Goal: Task Accomplishment & Management: Use online tool/utility

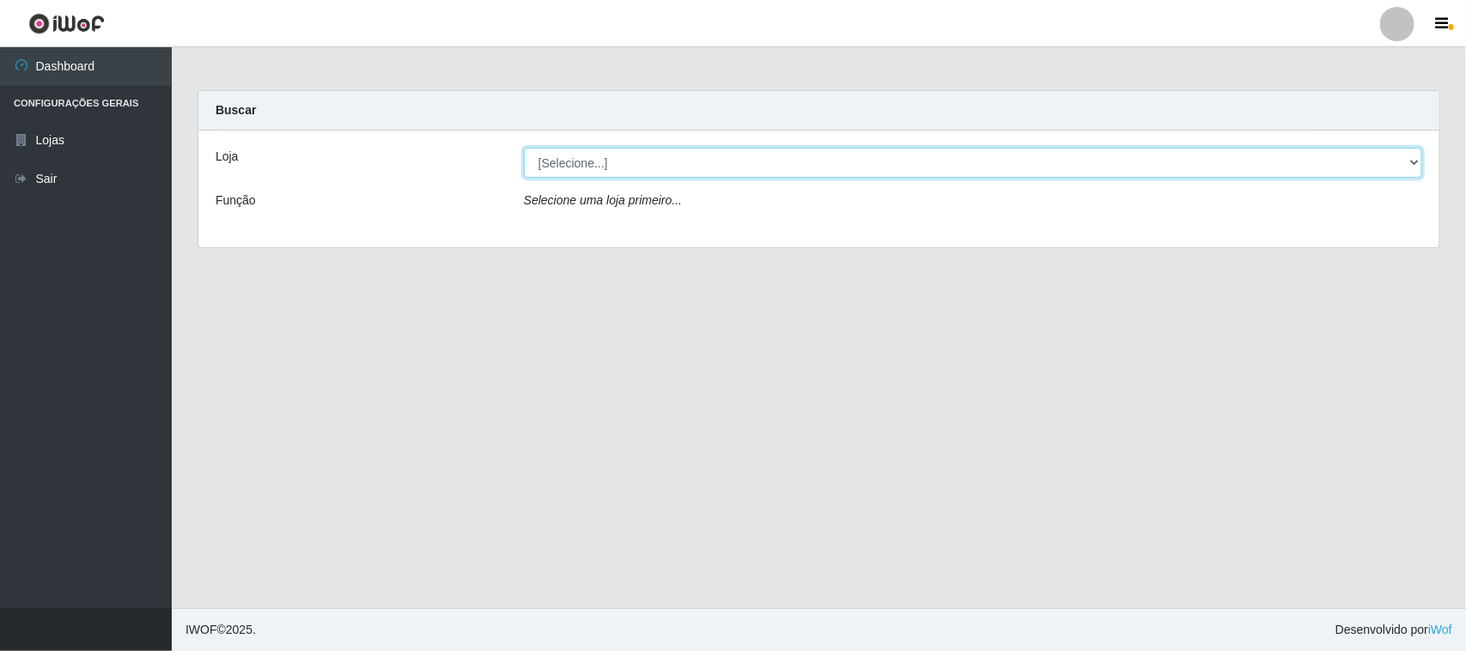
click at [617, 167] on select "[Selecione...] Hiper Queiroz - [GEOGRAPHIC_DATA]" at bounding box center [973, 163] width 898 height 30
select select "515"
click at [524, 148] on select "[Selecione...] Hiper Queiroz - [GEOGRAPHIC_DATA]" at bounding box center [973, 163] width 898 height 30
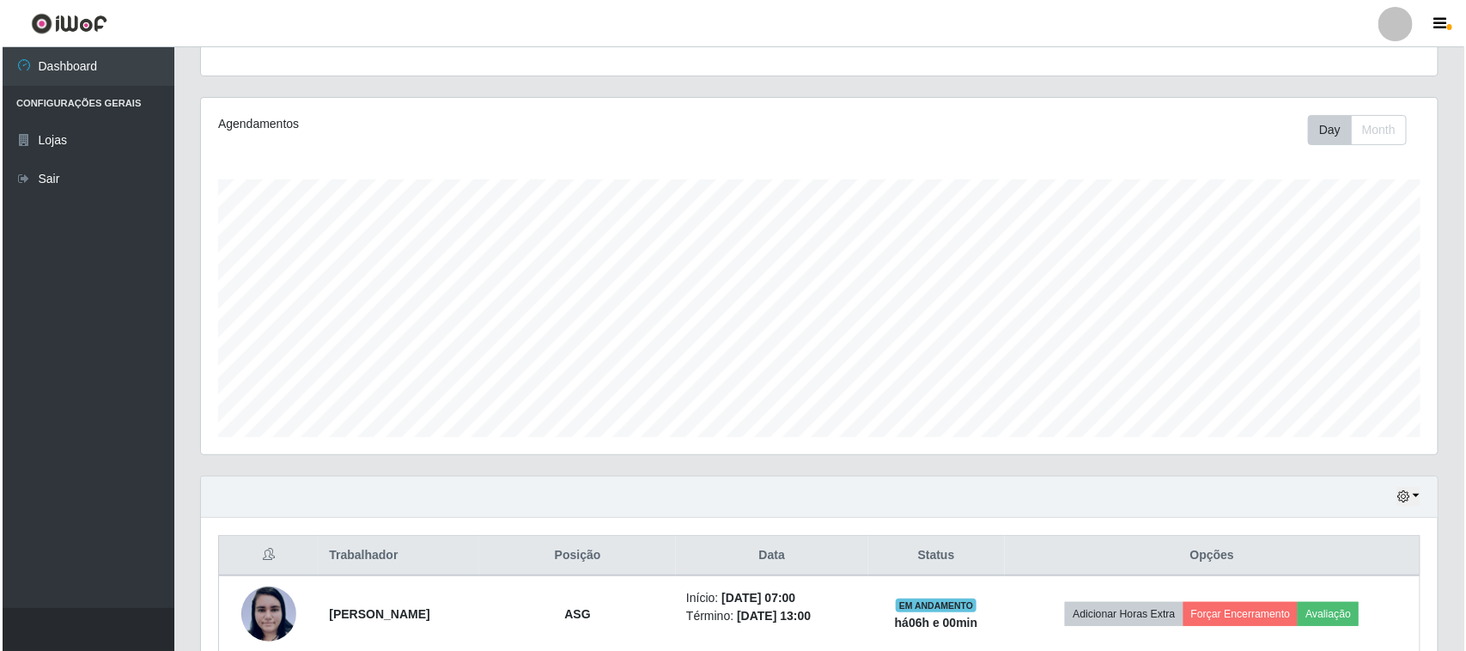
scroll to position [338, 0]
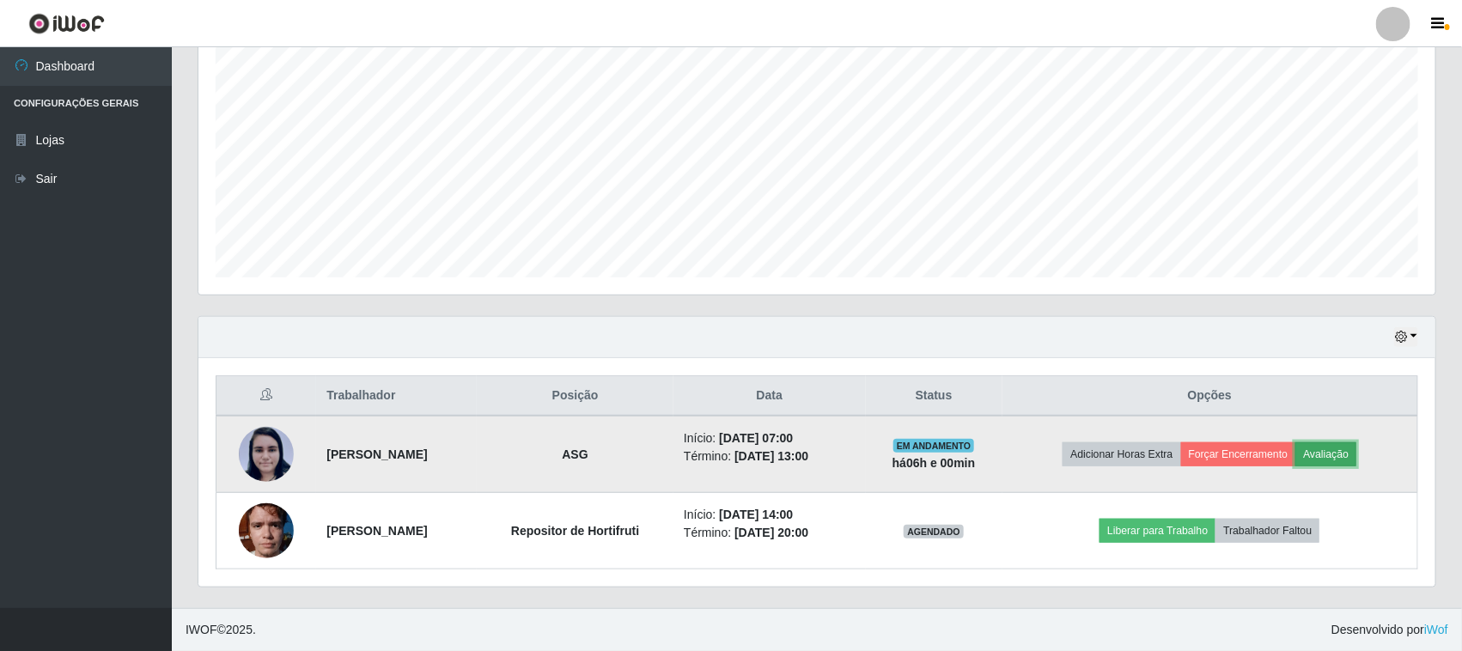
click at [1351, 448] on button "Avaliação" at bounding box center [1325, 454] width 61 height 24
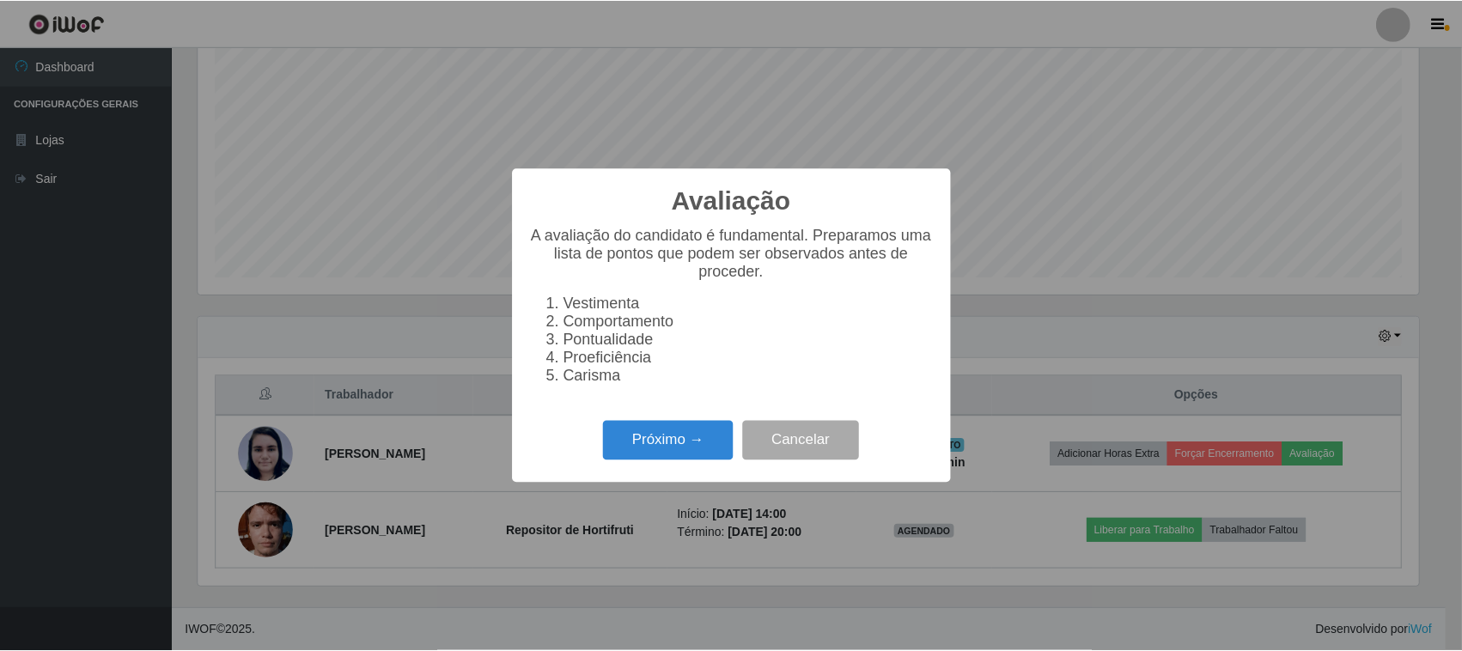
scroll to position [357, 1225]
click at [809, 436] on button "Cancelar" at bounding box center [803, 441] width 117 height 40
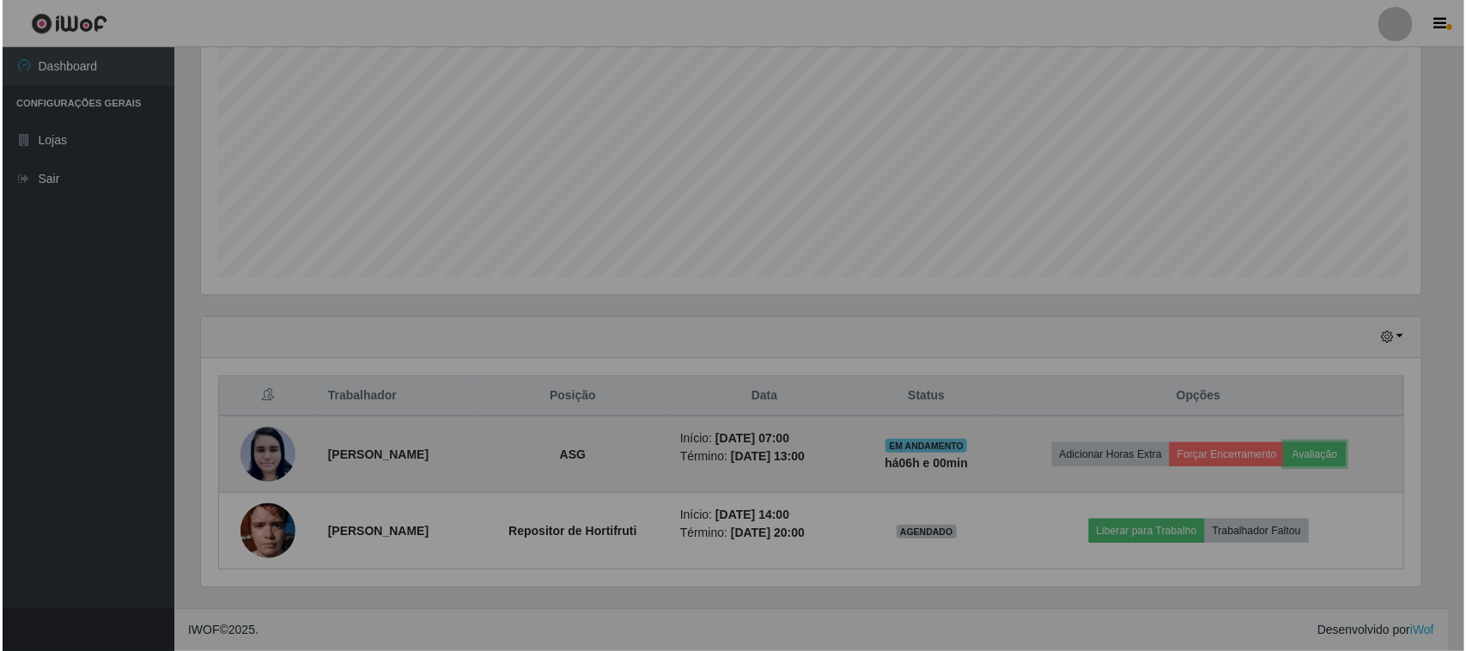
scroll to position [357, 1237]
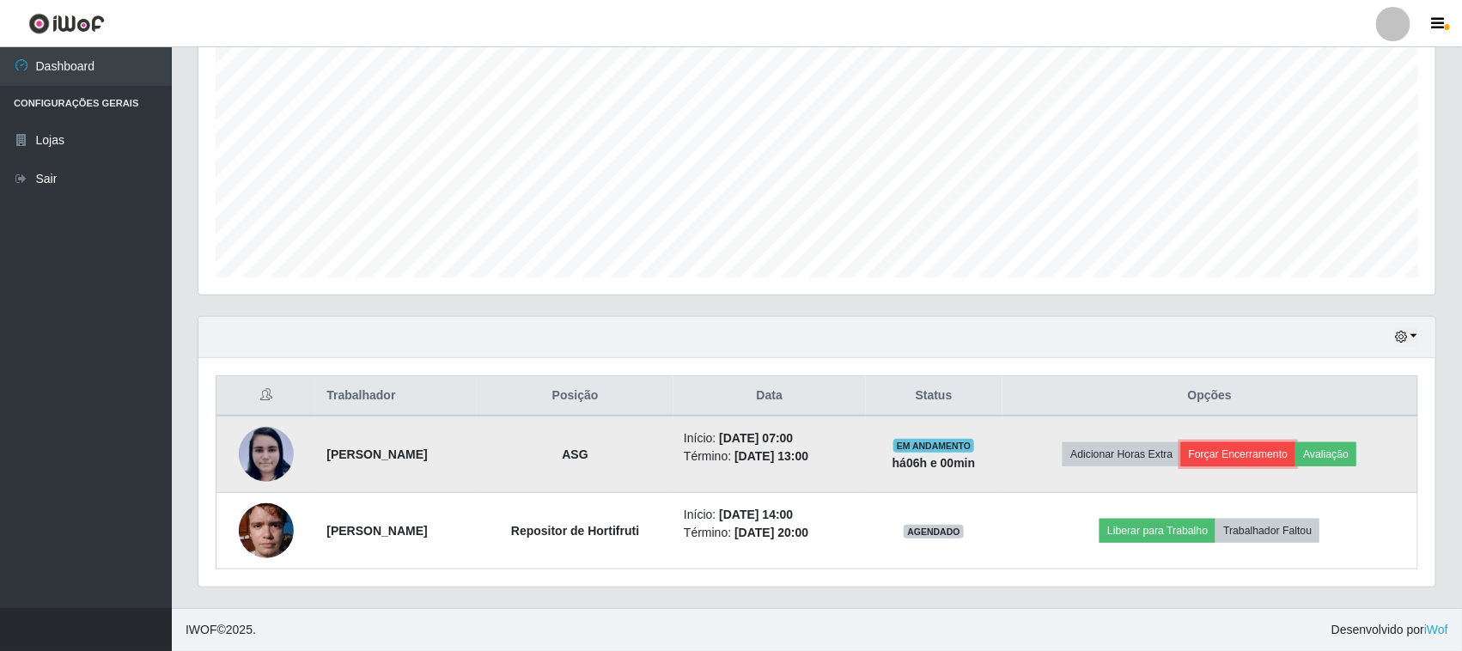
click at [1274, 443] on button "Forçar Encerramento" at bounding box center [1238, 454] width 115 height 24
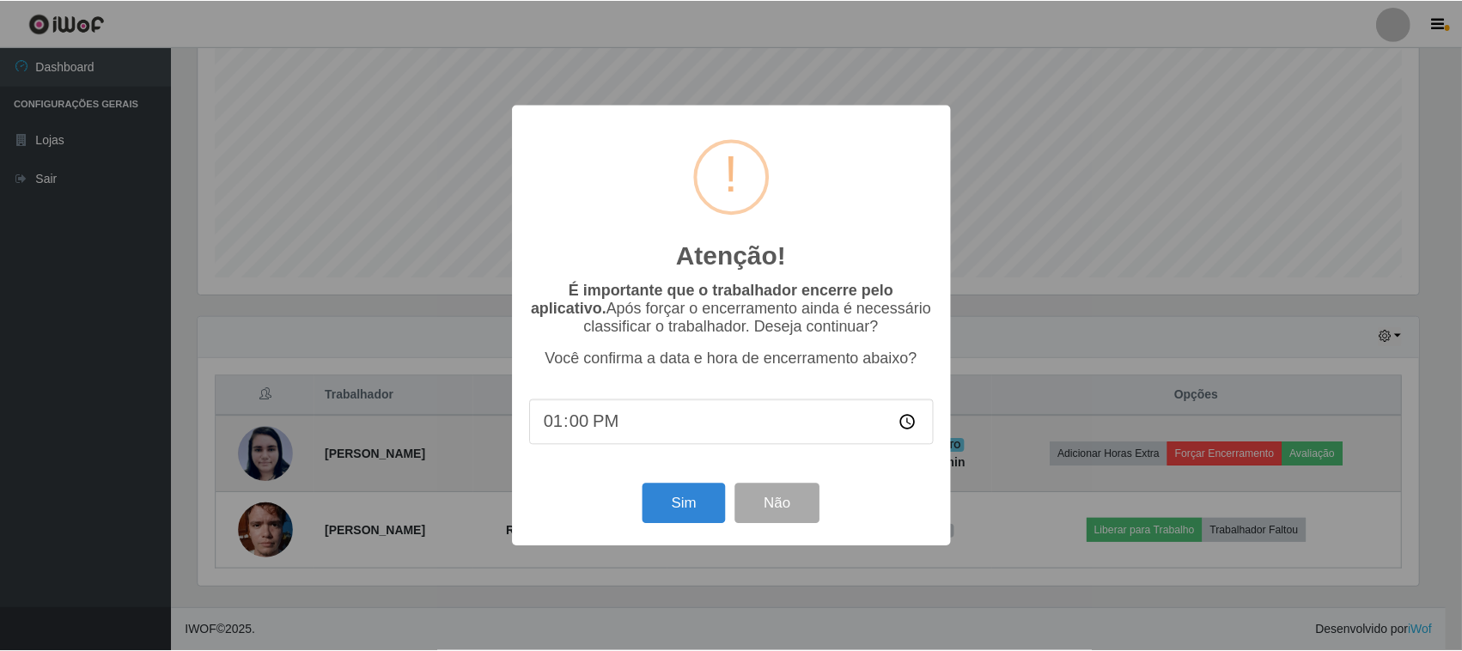
scroll to position [357, 1225]
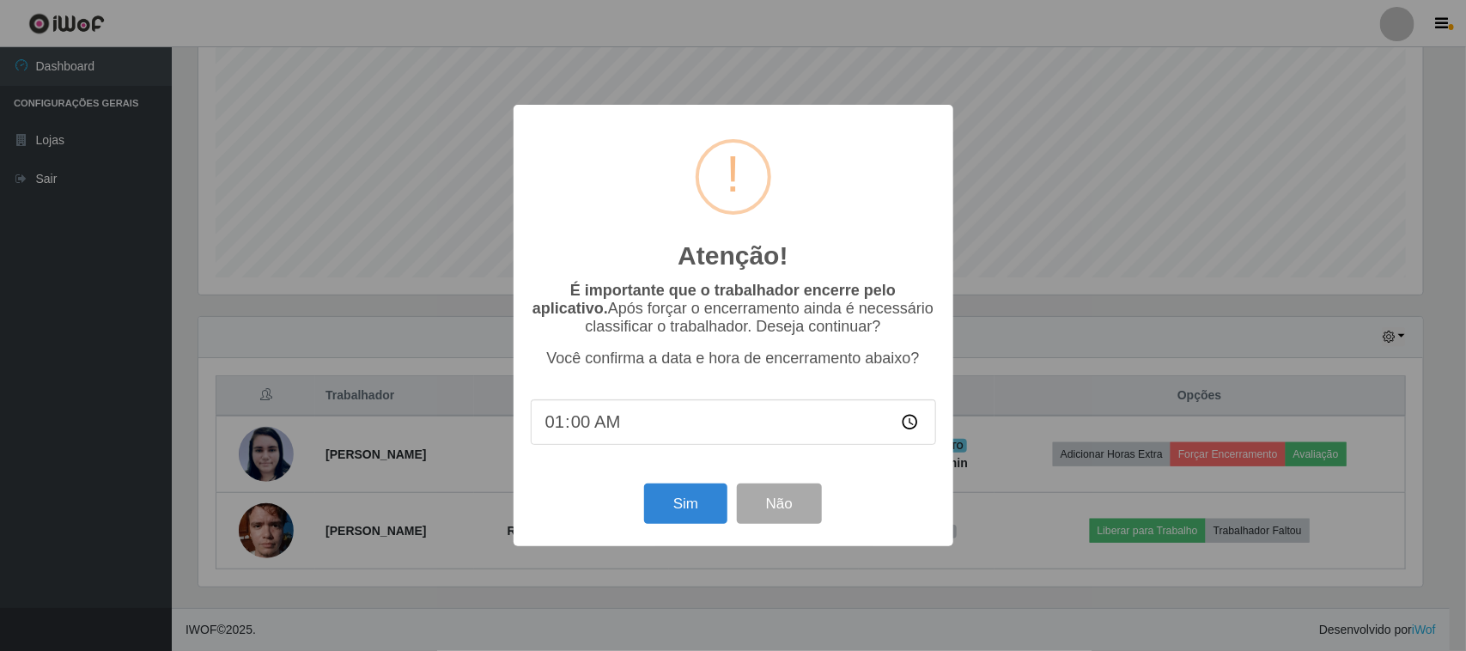
type input "13:00"
click at [674, 511] on button "Sim" at bounding box center [685, 504] width 83 height 40
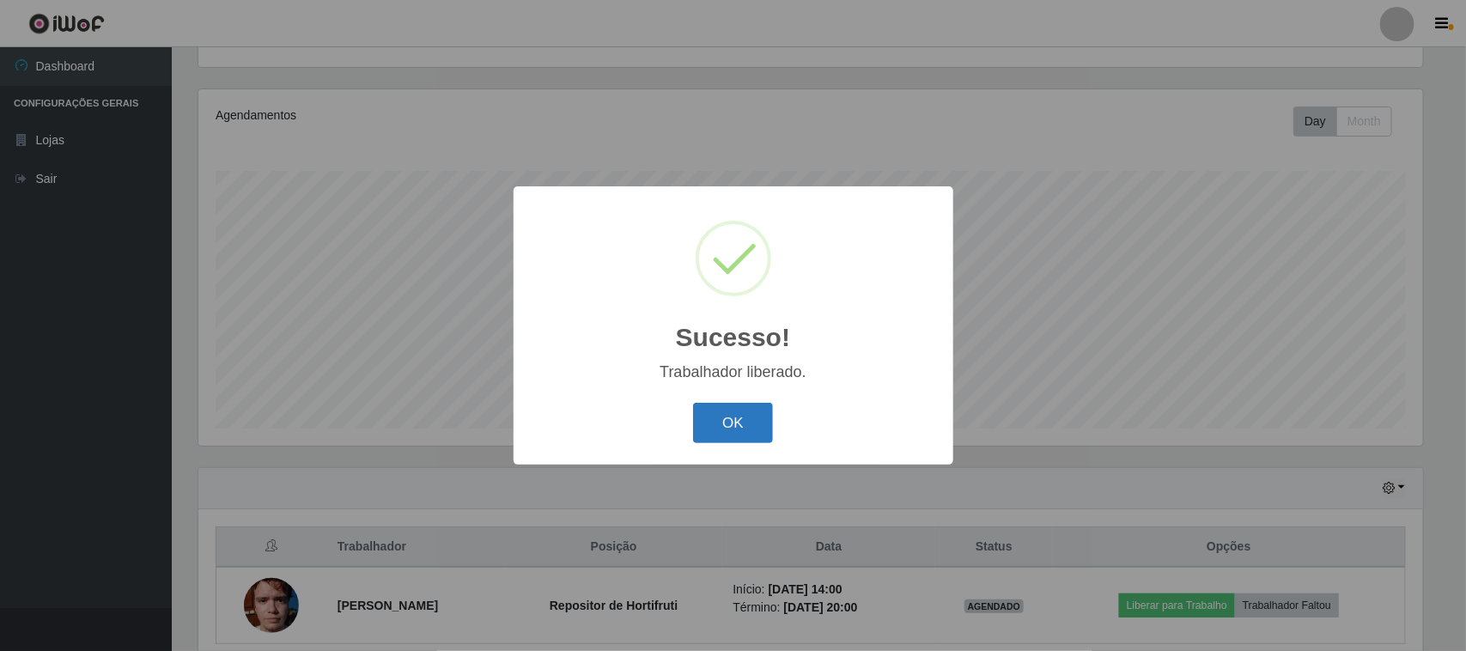
click at [710, 410] on button "OK" at bounding box center [733, 423] width 80 height 40
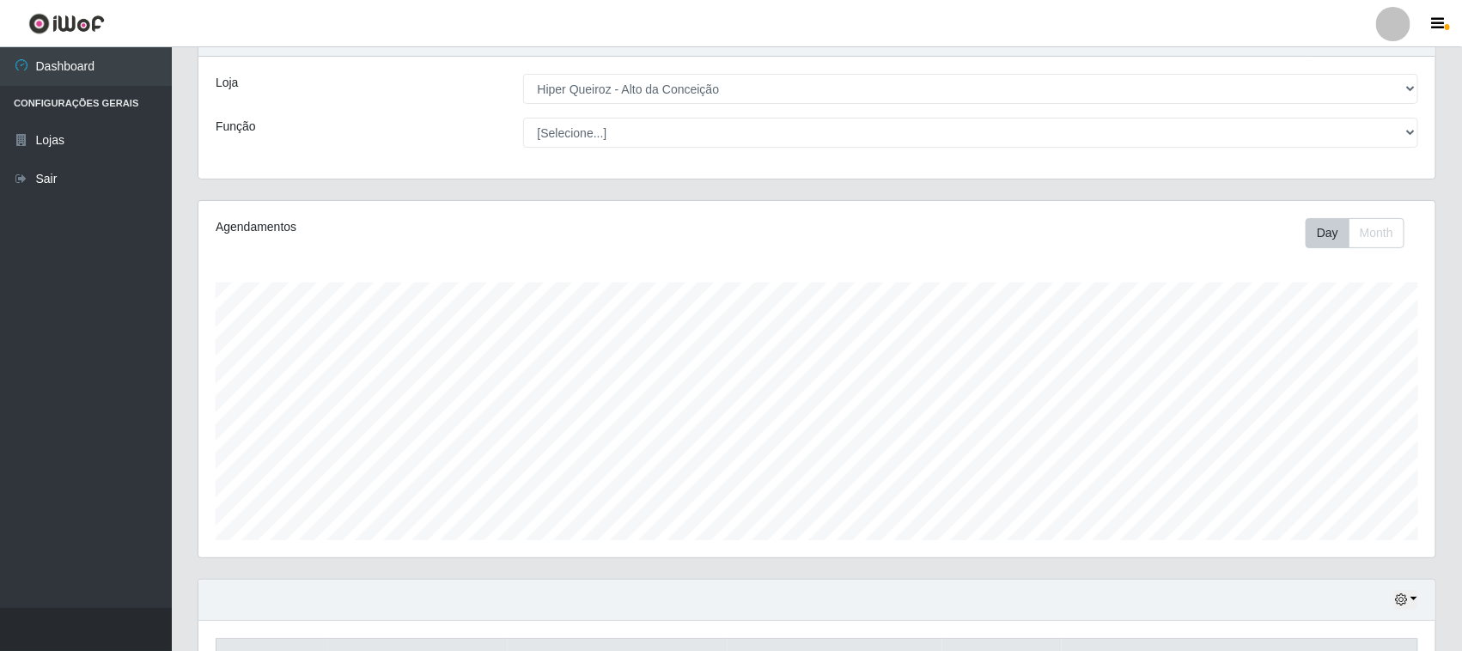
scroll to position [0, 0]
